Goal: Transaction & Acquisition: Purchase product/service

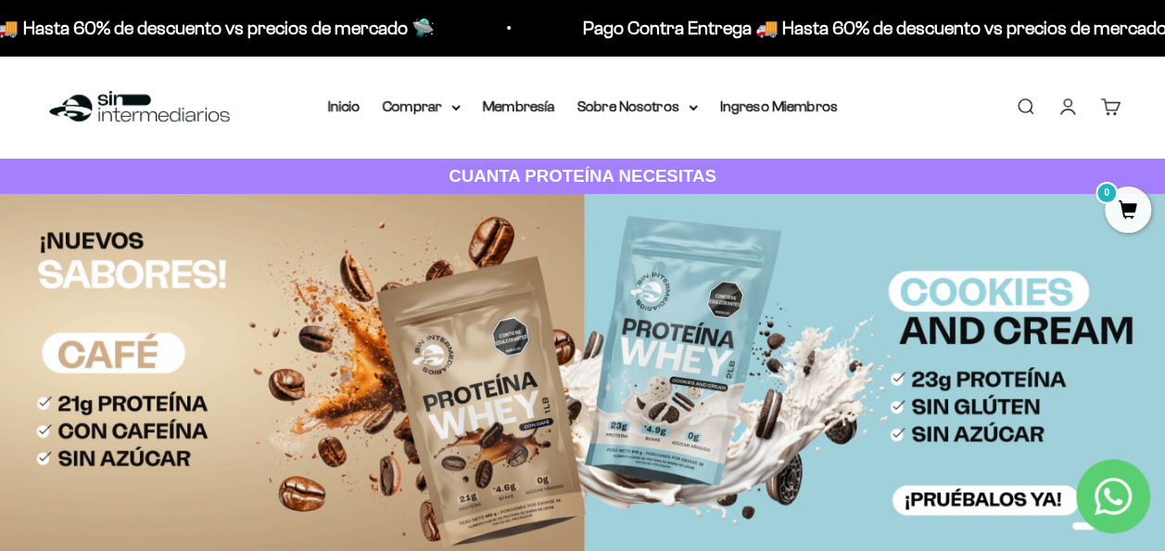
click at [1068, 109] on link "Iniciar sesión" at bounding box center [1067, 106] width 20 height 20
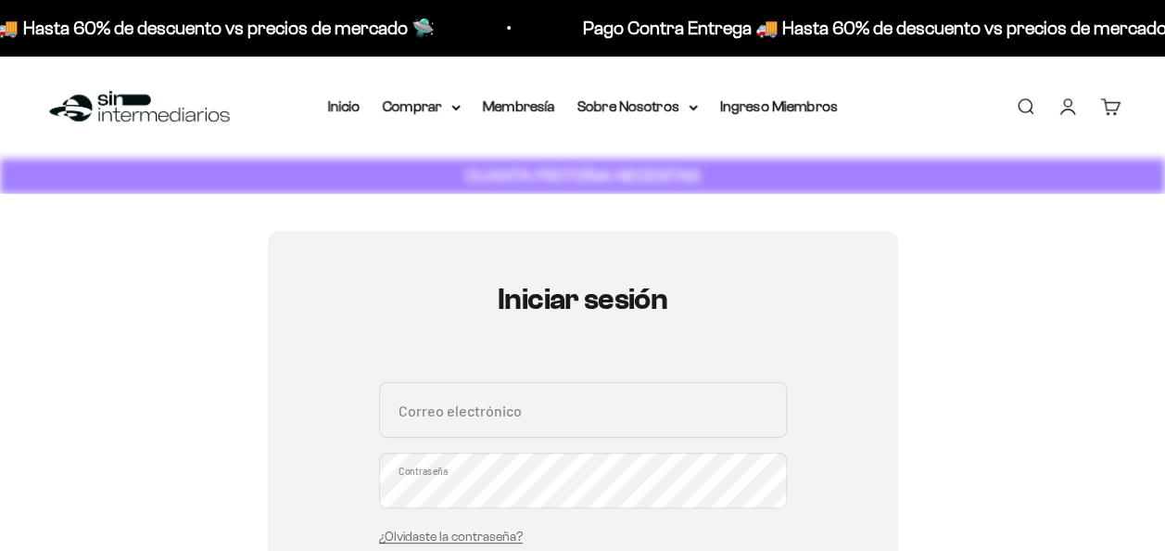
type input "[PERSON_NAME][EMAIL_ADDRESS][DOMAIN_NAME]"
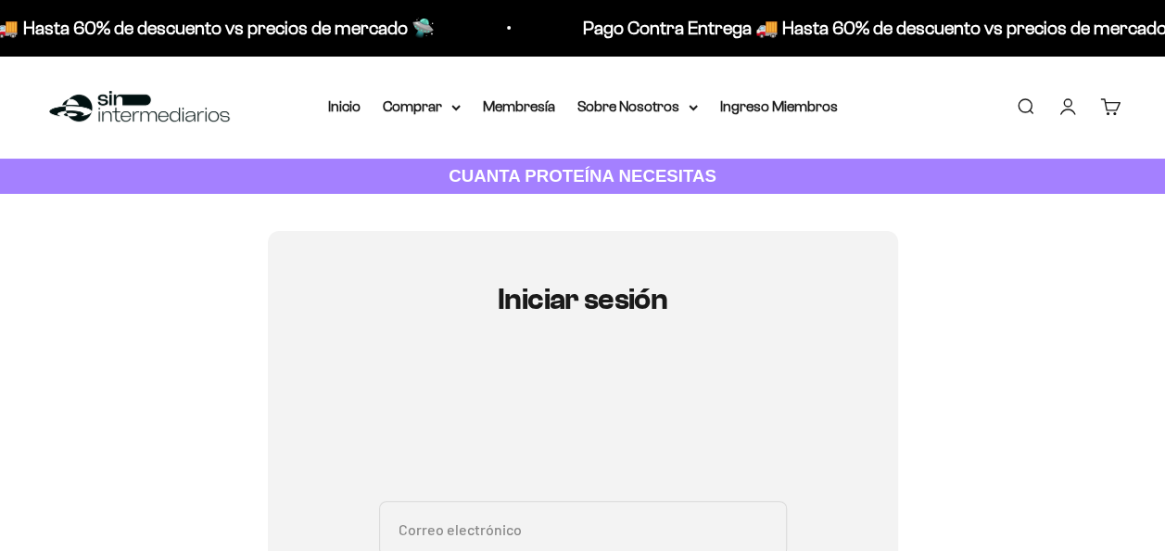
type input "[PERSON_NAME][EMAIL_ADDRESS][DOMAIN_NAME]"
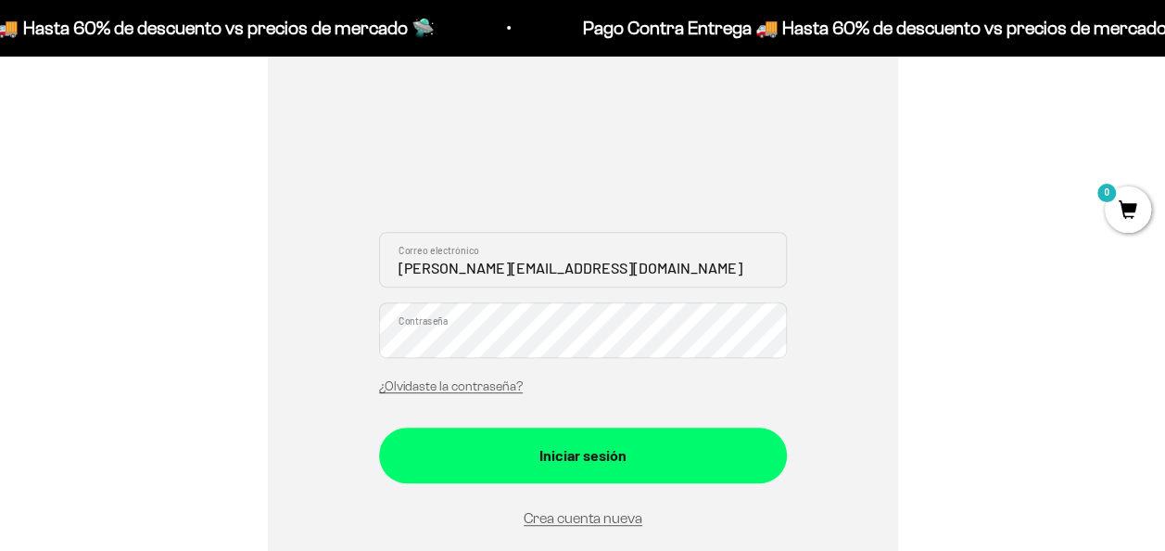
scroll to position [271, 0]
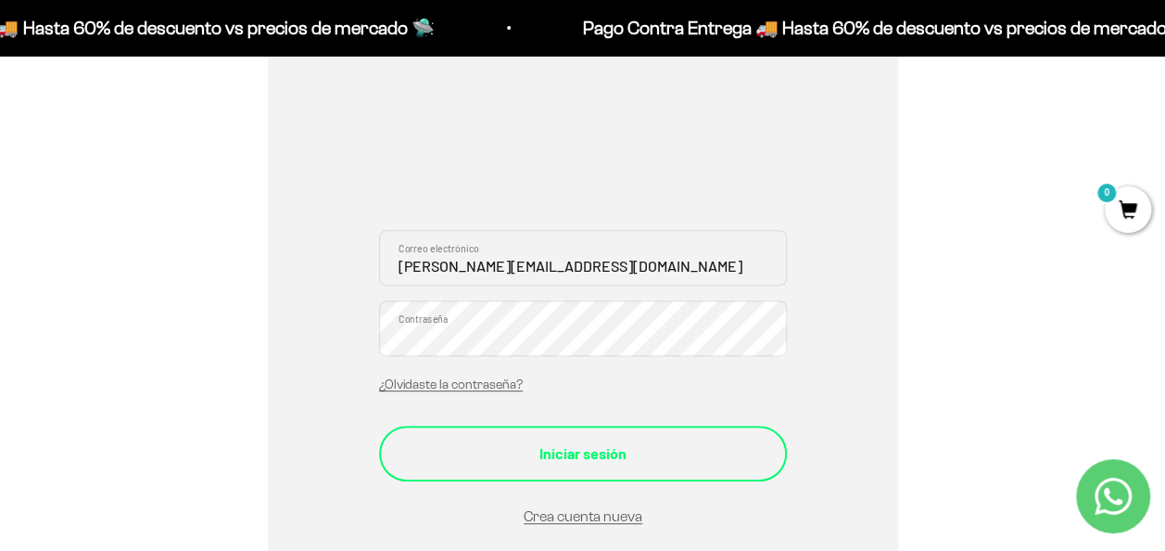
click at [575, 456] on div "Iniciar sesión" at bounding box center [583, 453] width 334 height 24
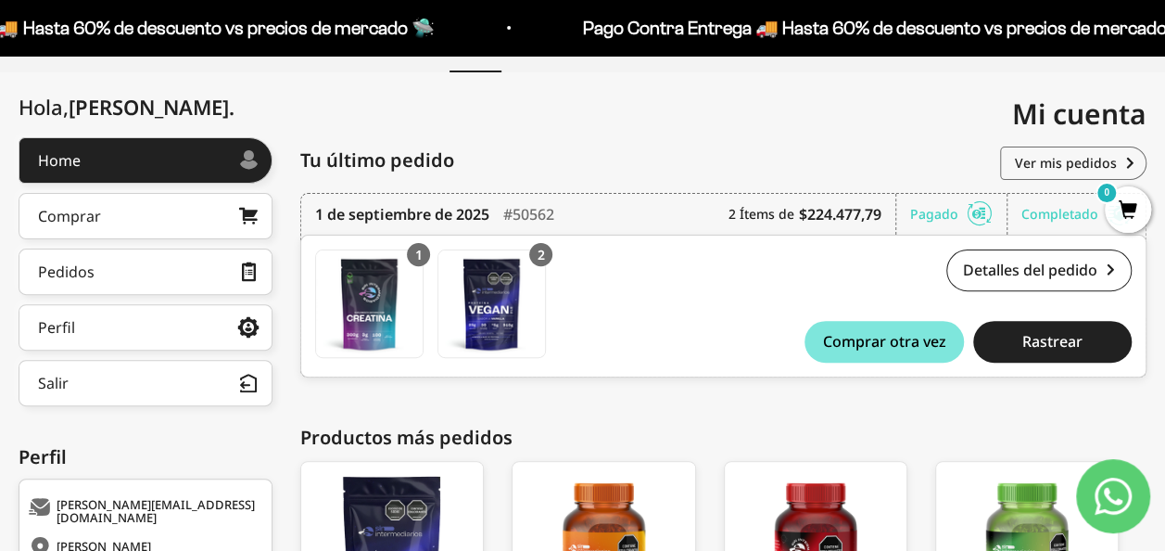
scroll to position [256, 0]
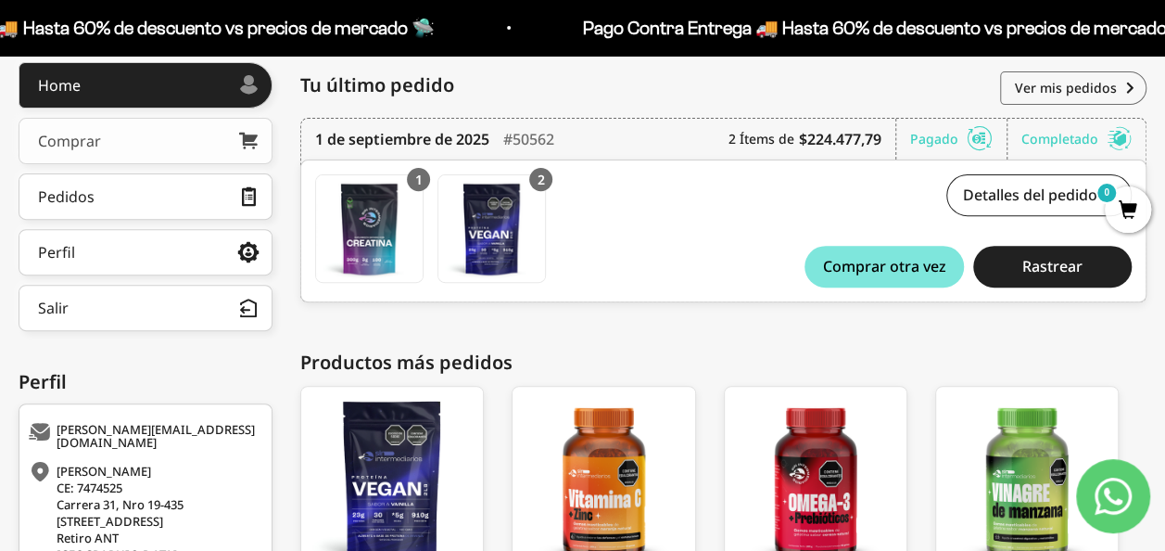
click at [101, 137] on link "Comprar" at bounding box center [146, 141] width 254 height 46
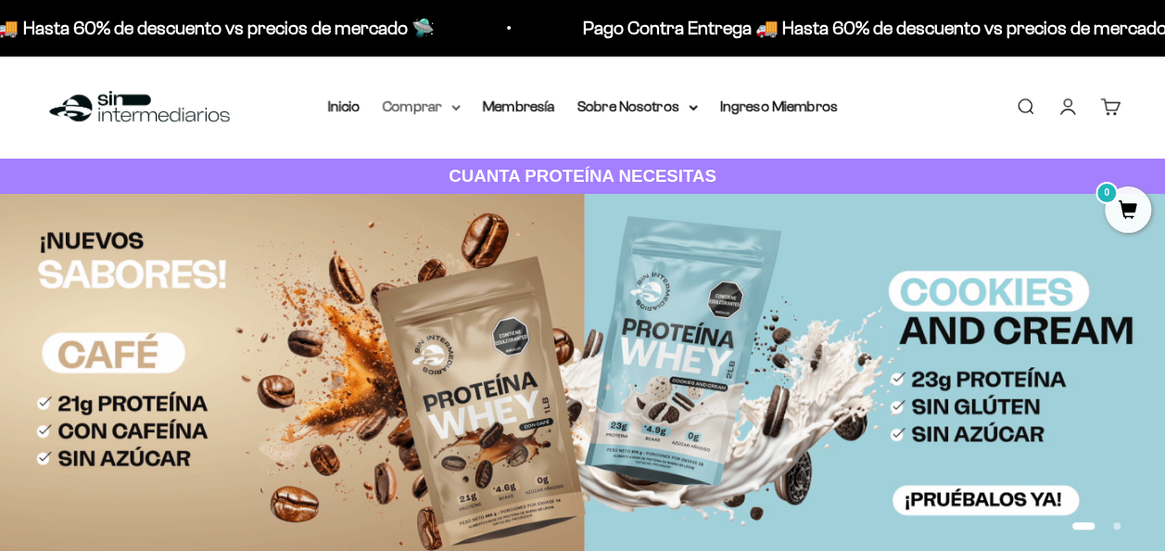
click at [443, 115] on summary "Comprar" at bounding box center [422, 107] width 78 height 24
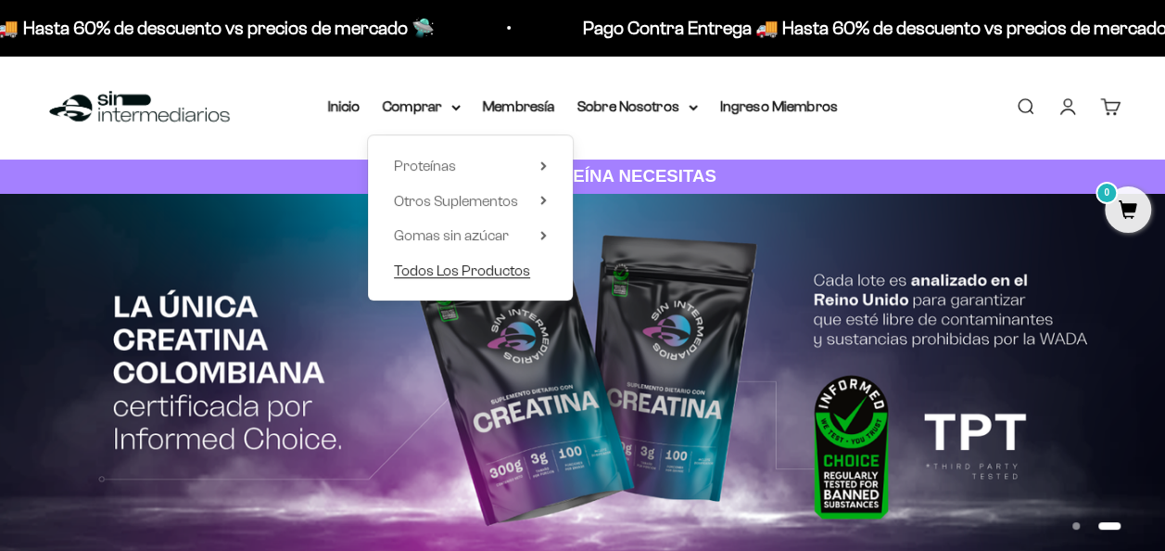
click at [441, 269] on span "Todos Los Productos" at bounding box center [462, 270] width 136 height 16
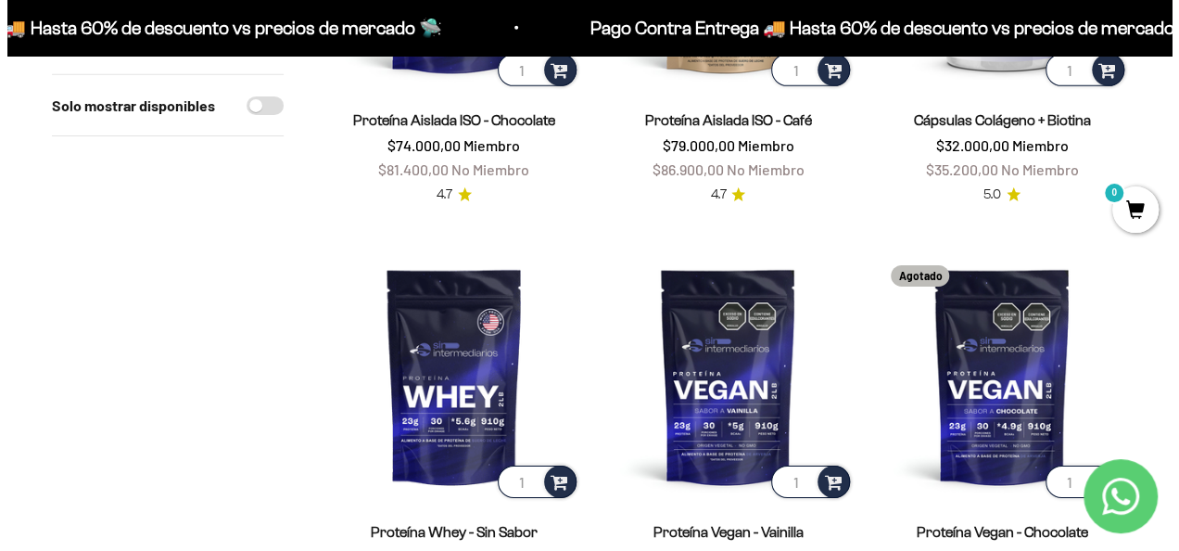
scroll to position [3087, 0]
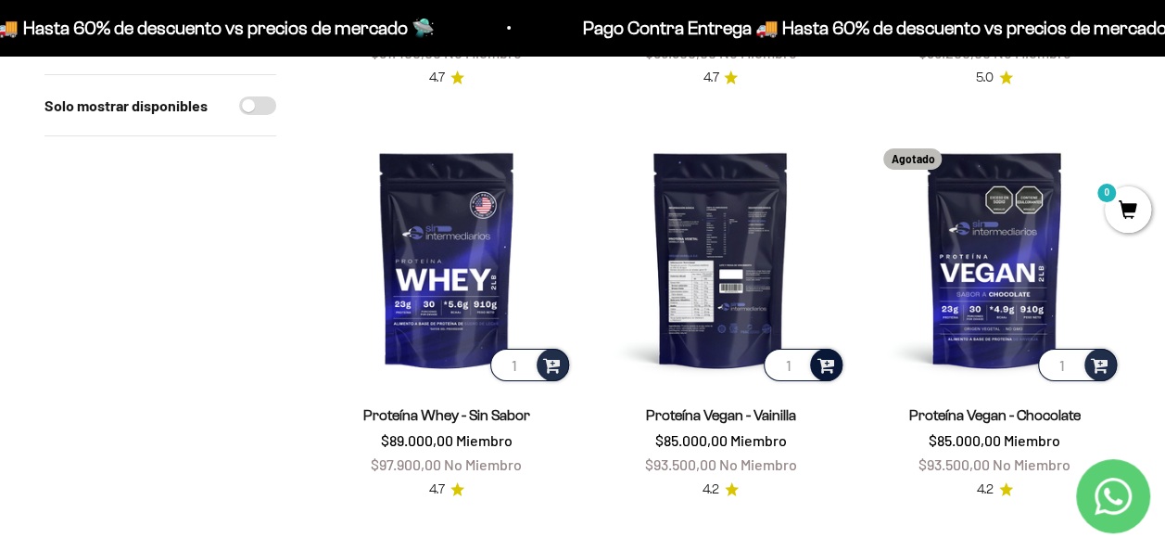
click at [819, 353] on span at bounding box center [826, 363] width 18 height 21
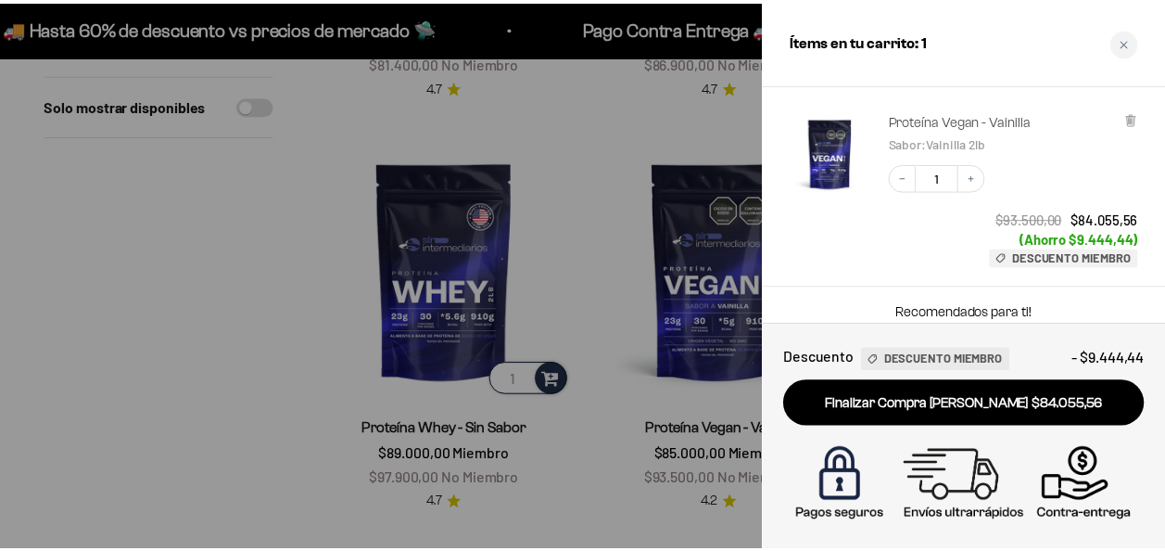
scroll to position [69, 0]
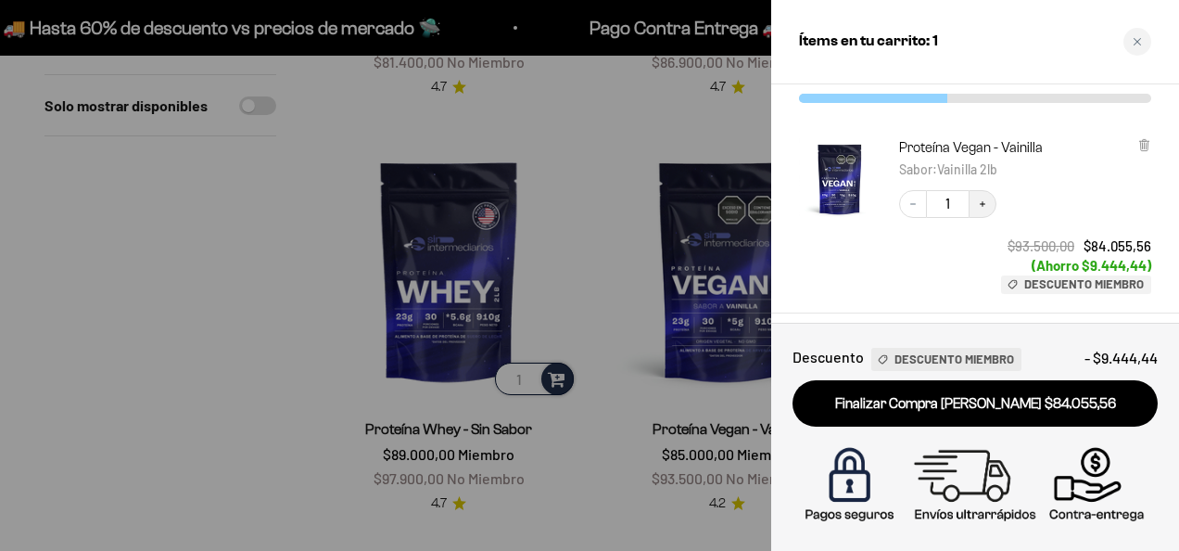
click at [977, 209] on button "Increase quantity" at bounding box center [982, 204] width 28 height 28
click at [608, 161] on div at bounding box center [589, 275] width 1179 height 551
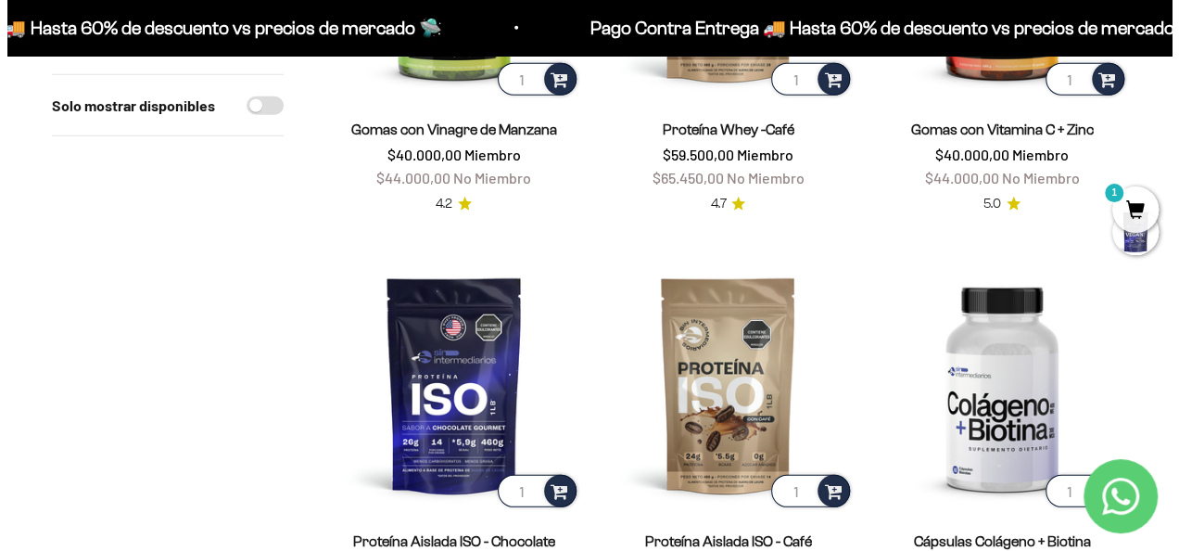
scroll to position [2549, 0]
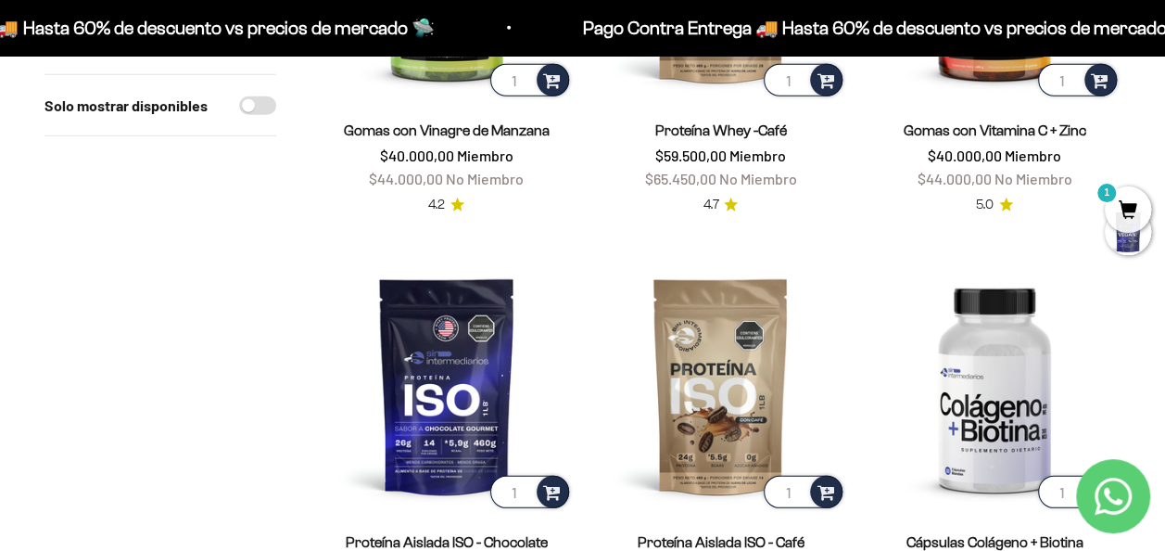
click at [1128, 208] on span "1" at bounding box center [1128, 209] width 46 height 46
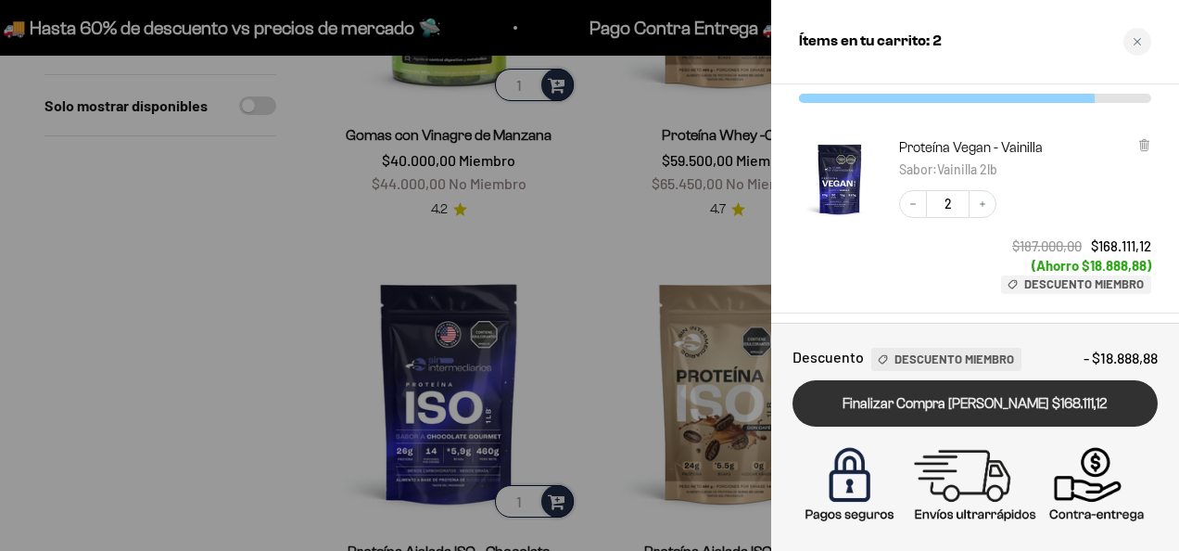
click at [960, 398] on link "Finalizar Compra Segura $168.111,12" at bounding box center [974, 403] width 365 height 47
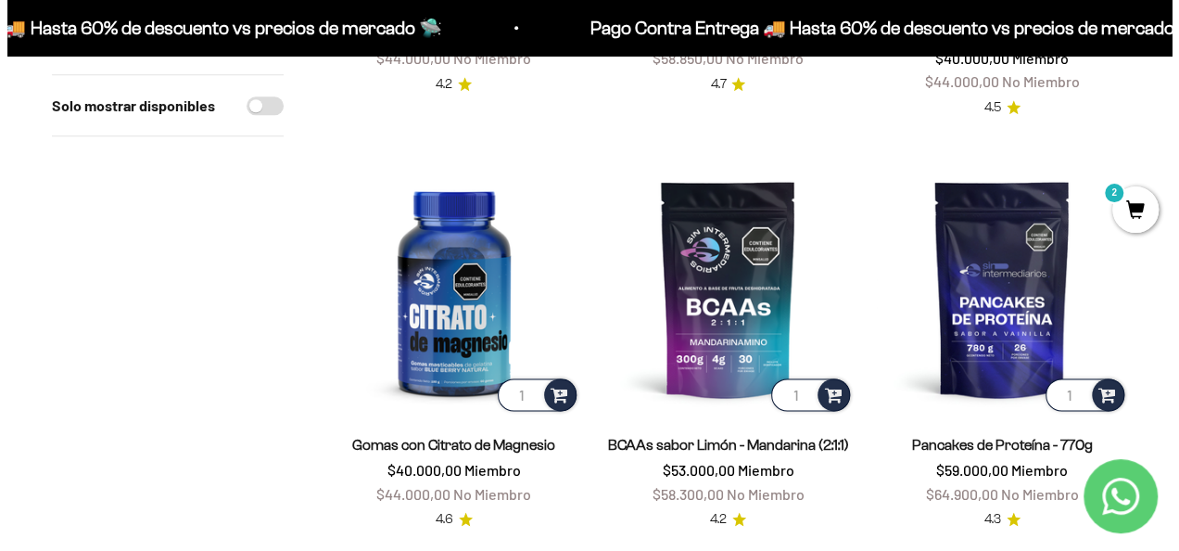
scroll to position [975, 0]
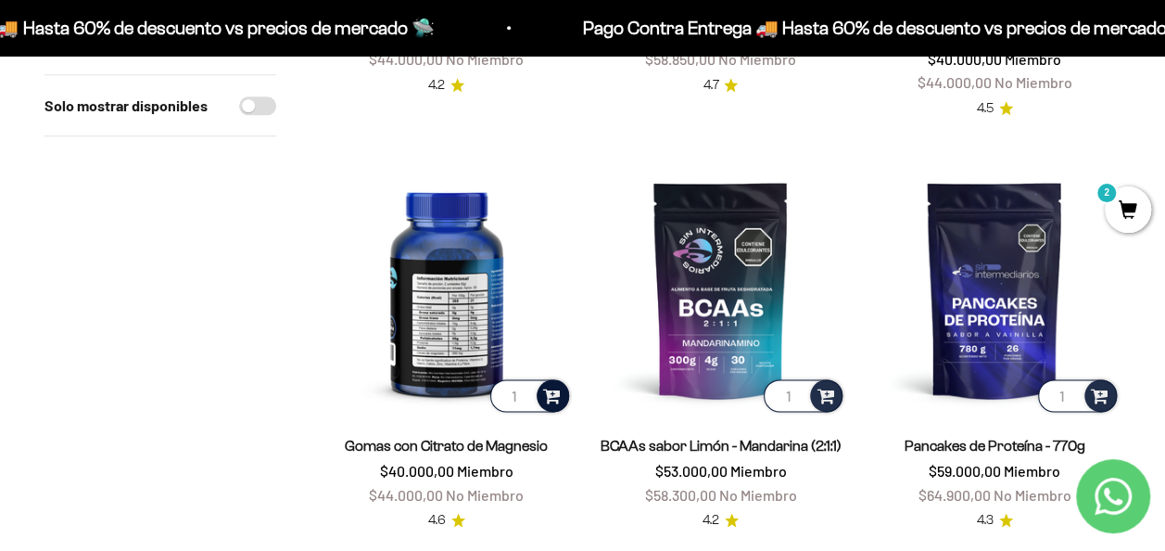
click at [548, 384] on span at bounding box center [552, 394] width 18 height 21
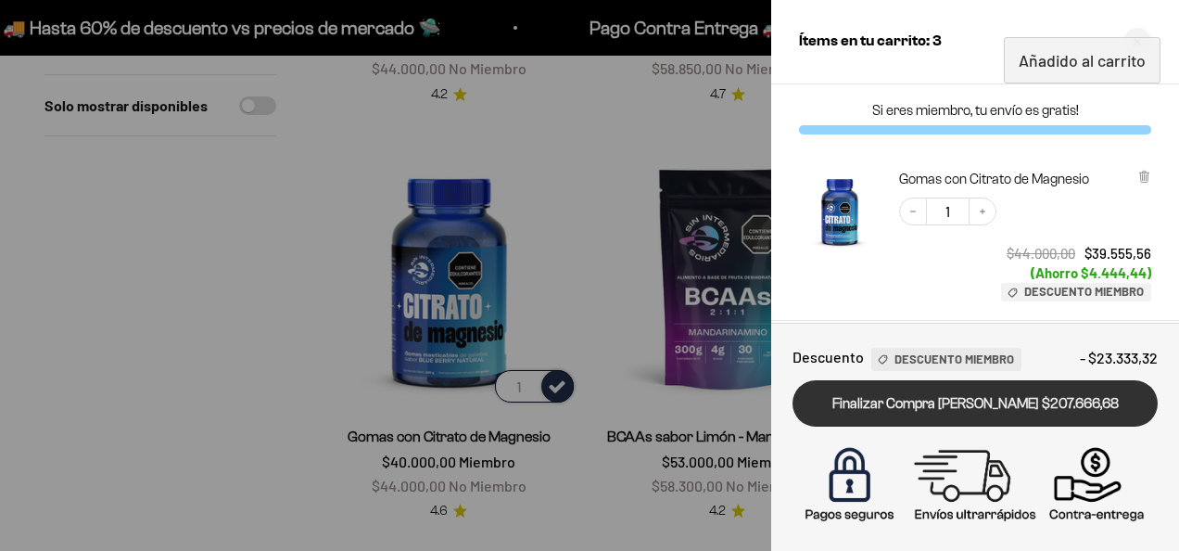
click at [1005, 398] on link "Finalizar Compra [PERSON_NAME] $207.666,68" at bounding box center [974, 403] width 365 height 47
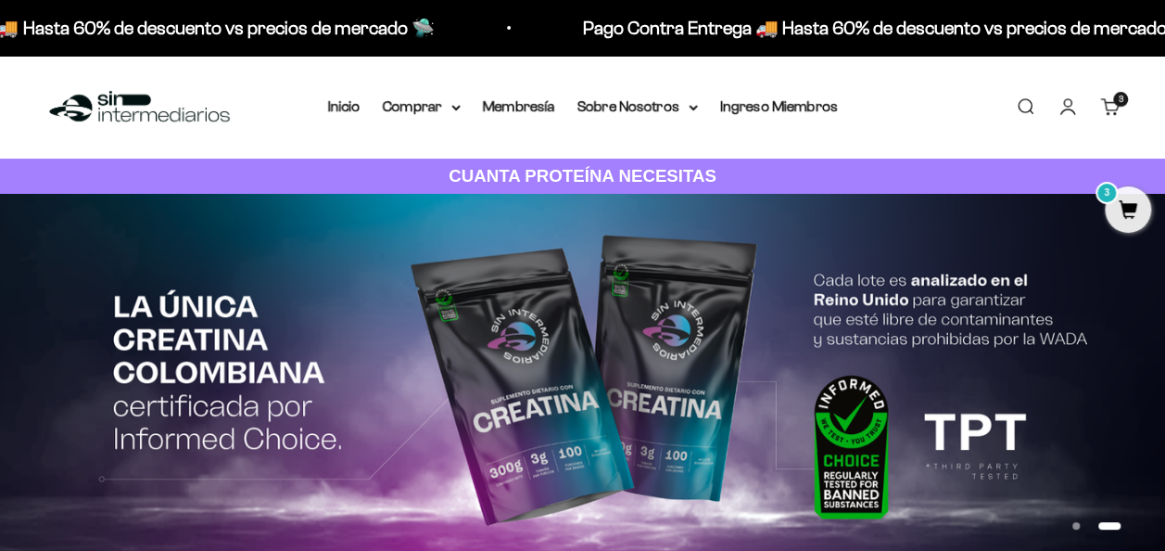
click at [1109, 102] on link "Carrito 3 artículos 3" at bounding box center [1110, 106] width 20 height 20
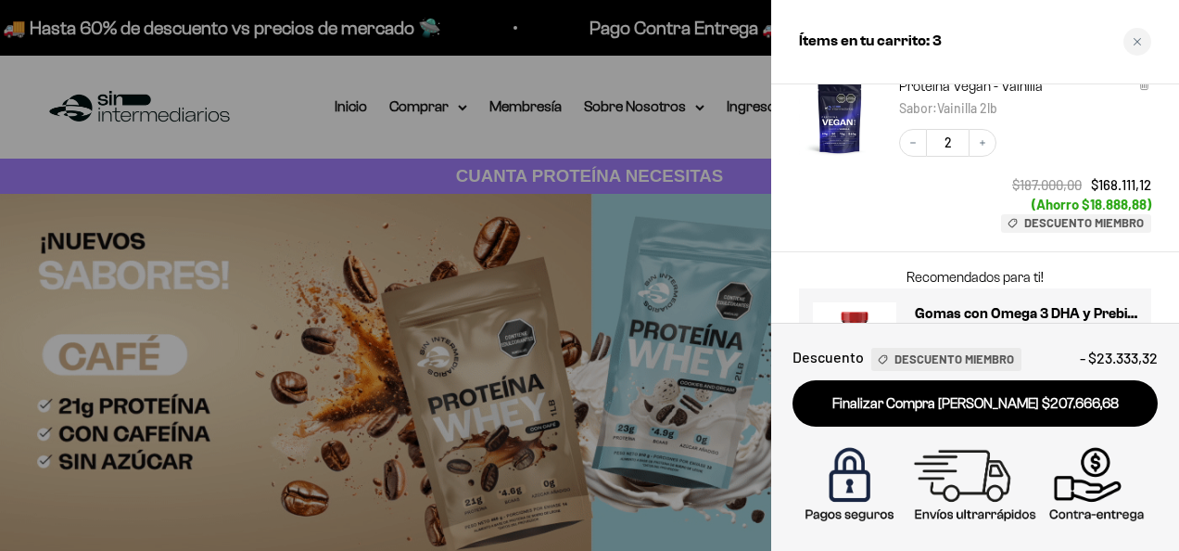
scroll to position [350, 0]
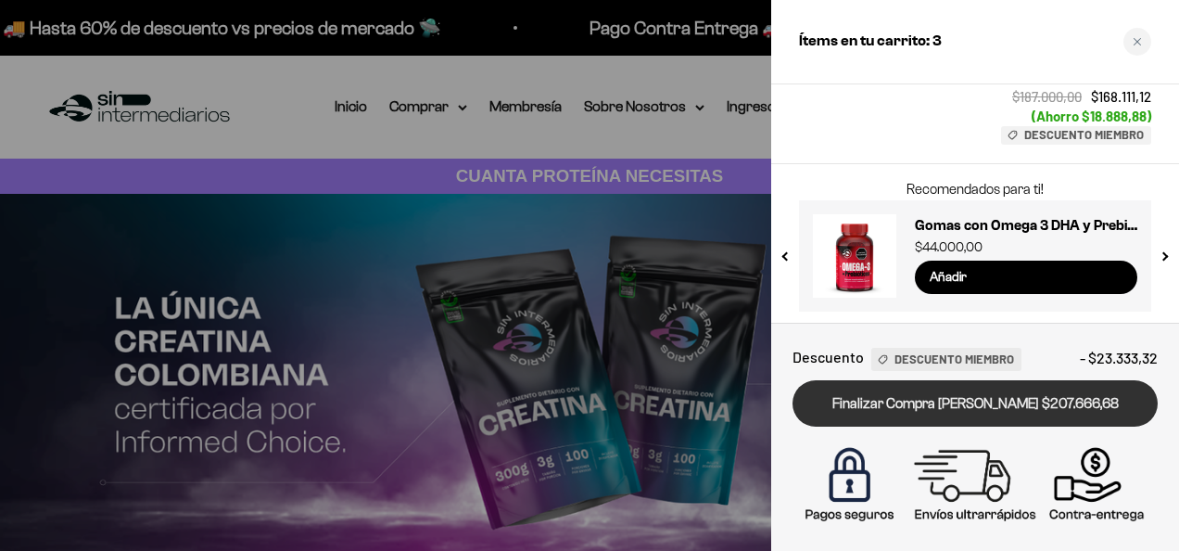
click at [984, 404] on link "Finalizar Compra [PERSON_NAME] $207.666,68" at bounding box center [974, 403] width 365 height 47
